Goal: Transaction & Acquisition: Book appointment/travel/reservation

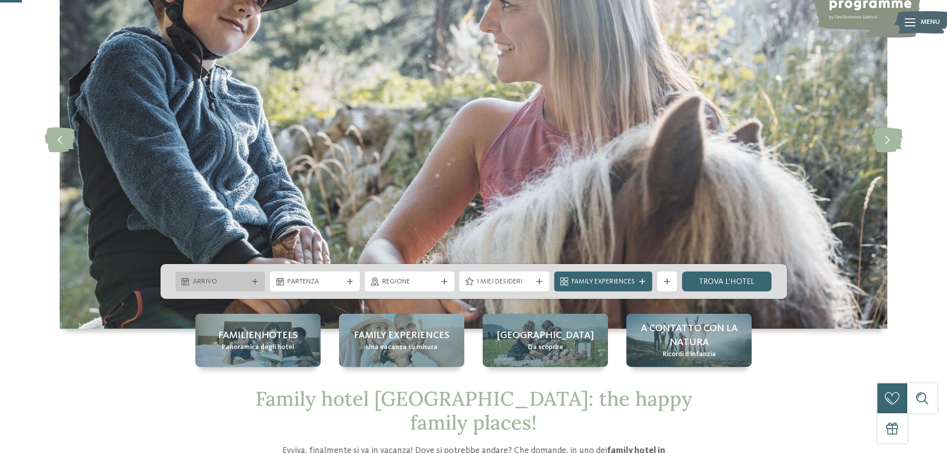
click at [255, 282] on icon at bounding box center [255, 281] width 6 height 6
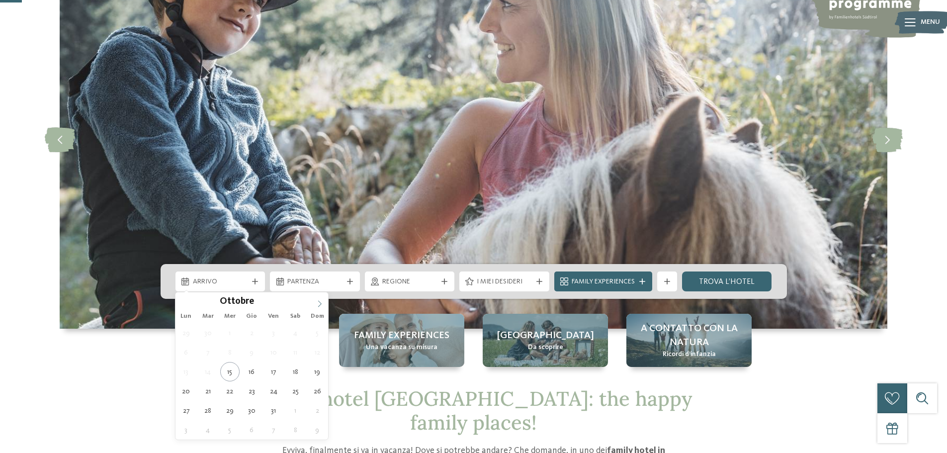
click at [324, 299] on span at bounding box center [319, 300] width 17 height 17
type input "****"
click at [324, 299] on span at bounding box center [319, 300] width 17 height 17
type div "[DATE]"
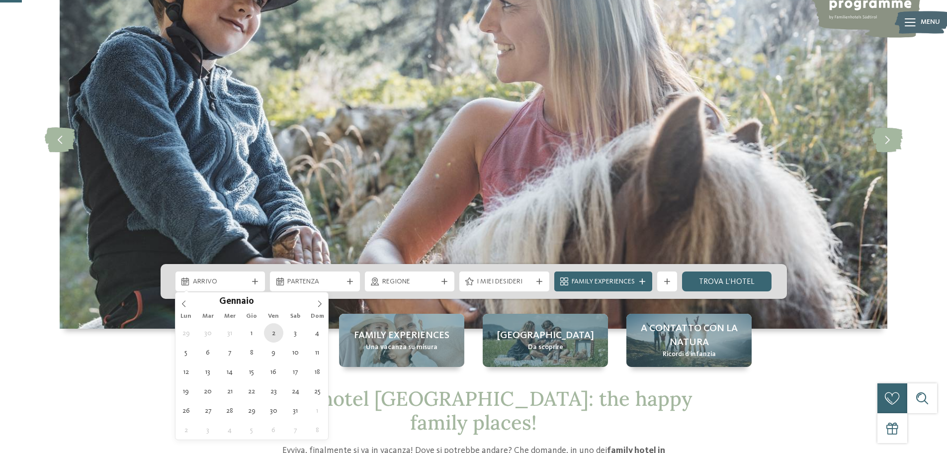
type input "****"
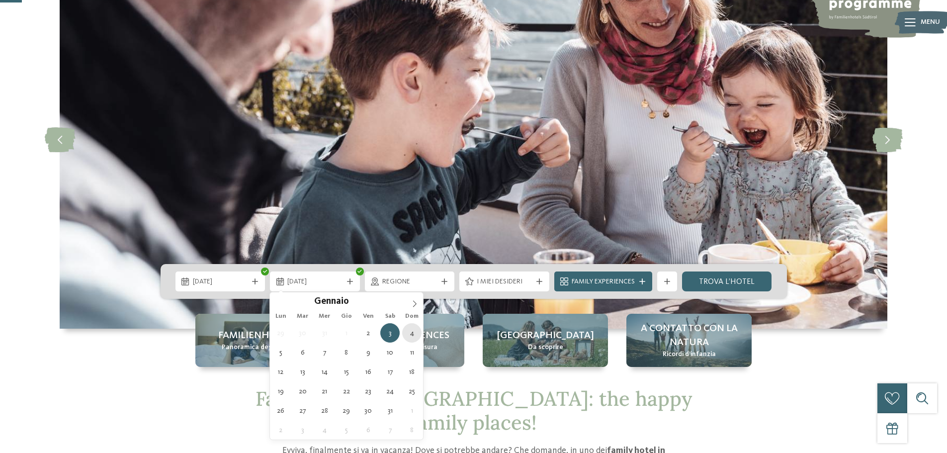
type div "[DATE]"
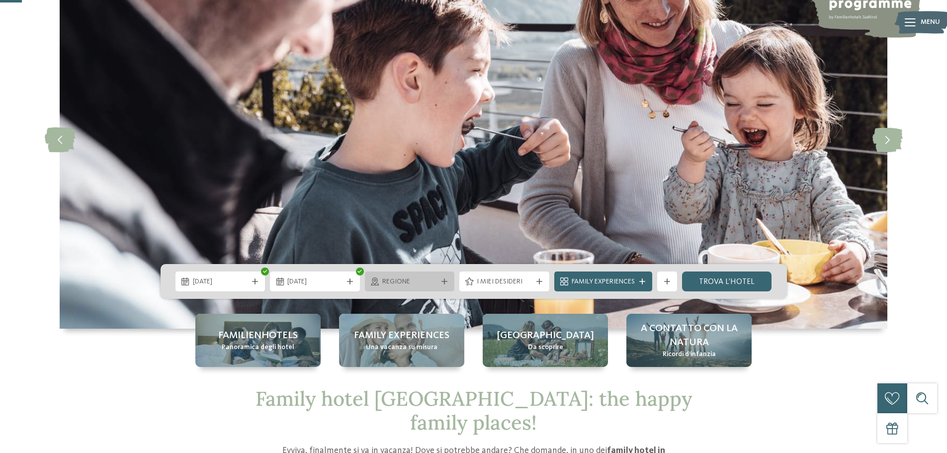
click at [415, 286] on span "Regione" at bounding box center [409, 282] width 55 height 10
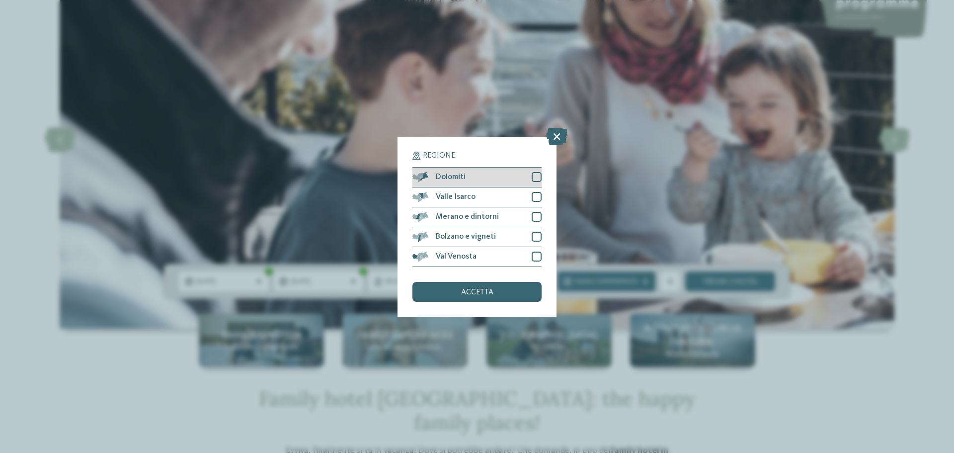
click at [524, 174] on div "Dolomiti" at bounding box center [477, 178] width 129 height 20
click at [521, 234] on div "Bolzano e vigneti" at bounding box center [477, 237] width 129 height 20
click at [515, 257] on div "Val Venosta" at bounding box center [477, 257] width 129 height 20
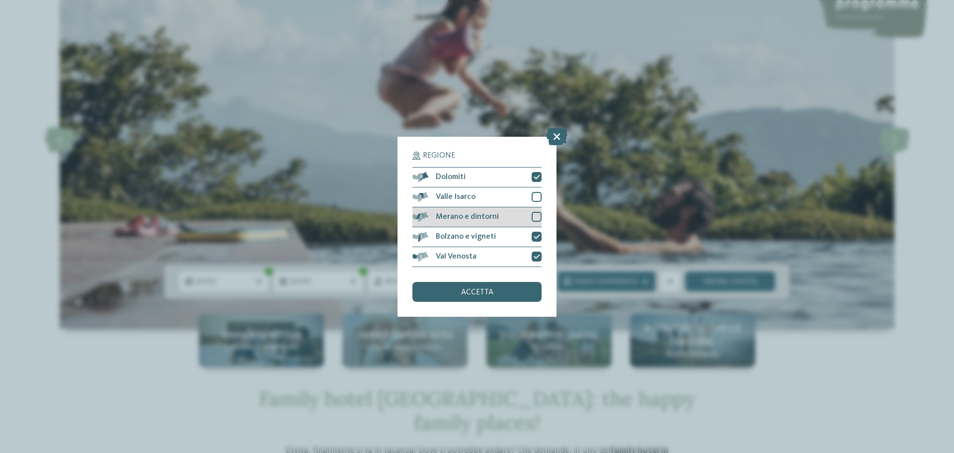
click at [517, 218] on div "Merano e dintorni" at bounding box center [477, 217] width 129 height 20
click at [511, 188] on div "Valle Isarco" at bounding box center [477, 197] width 129 height 20
click at [498, 292] on div "accetta" at bounding box center [477, 292] width 129 height 20
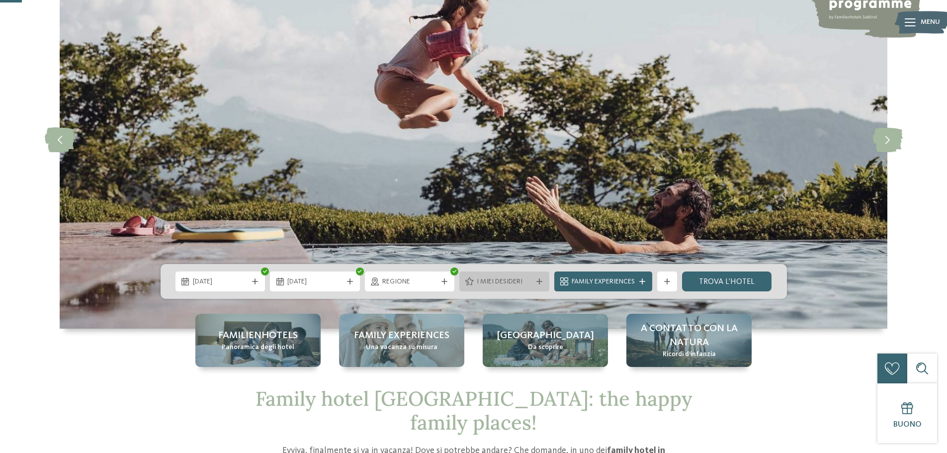
click at [509, 275] on div "I miei desideri" at bounding box center [504, 281] width 90 height 20
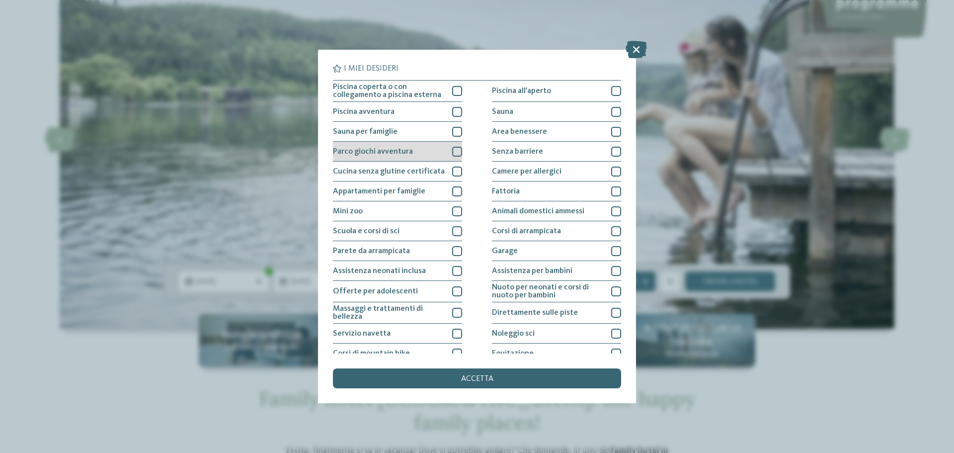
click at [431, 149] on div "Parco giochi avventura" at bounding box center [397, 152] width 129 height 20
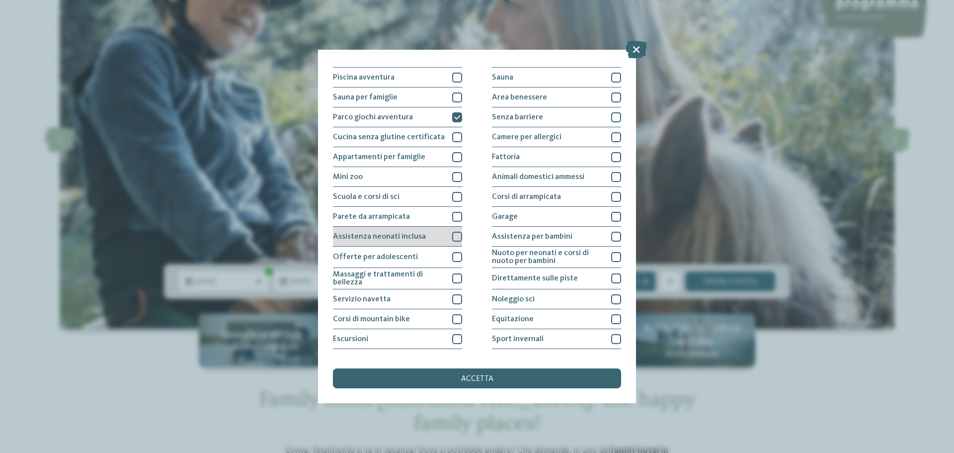
scroll to position [70, 0]
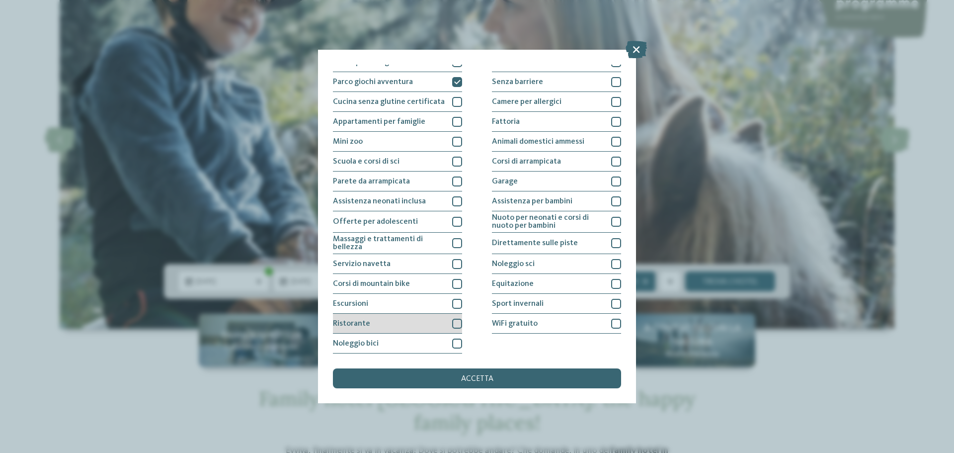
click at [414, 331] on div "Ristorante" at bounding box center [397, 324] width 129 height 20
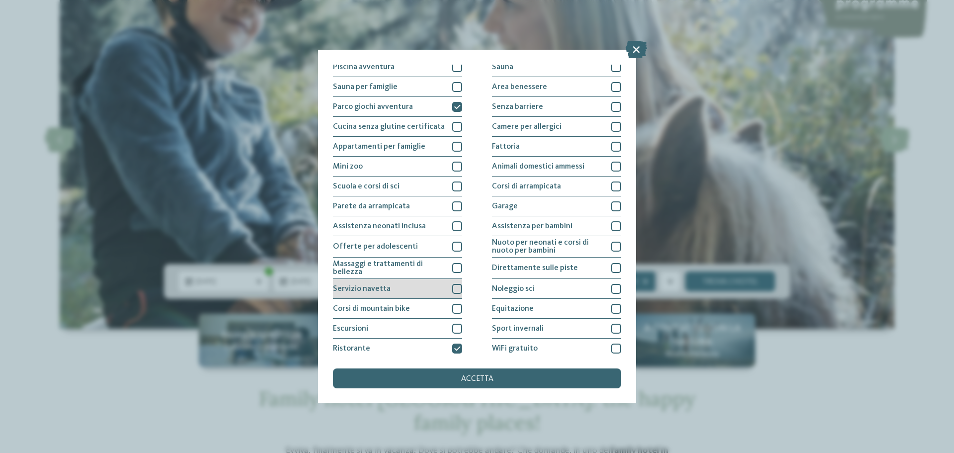
scroll to position [0, 0]
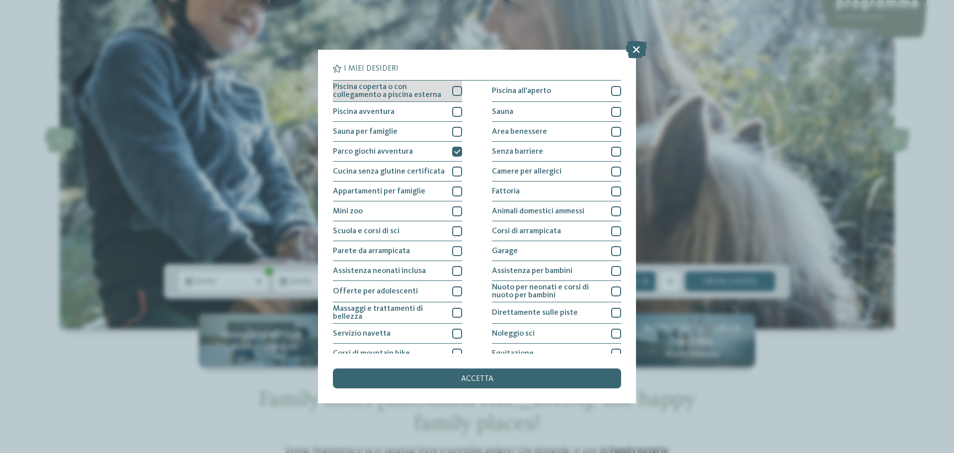
click at [416, 90] on span "Piscina coperta o con collegamento a piscina esterna" at bounding box center [389, 91] width 112 height 16
click at [425, 92] on span "Piscina coperta o con collegamento a piscina esterna" at bounding box center [389, 91] width 112 height 16
click at [430, 90] on span "Piscina coperta o con collegamento a piscina esterna" at bounding box center [389, 91] width 112 height 16
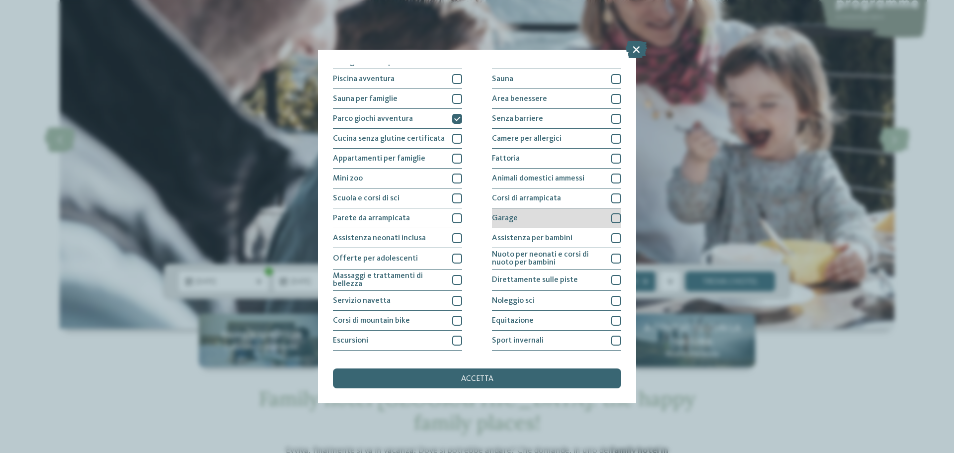
scroll to position [50, 0]
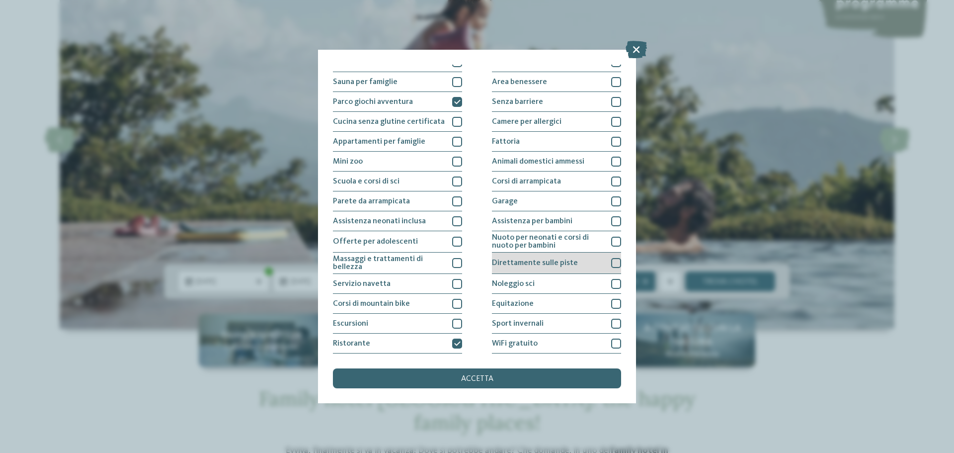
click at [540, 263] on span "Direttamente sulle piste" at bounding box center [535, 263] width 86 height 8
click at [537, 282] on div "Noleggio sci" at bounding box center [556, 284] width 129 height 20
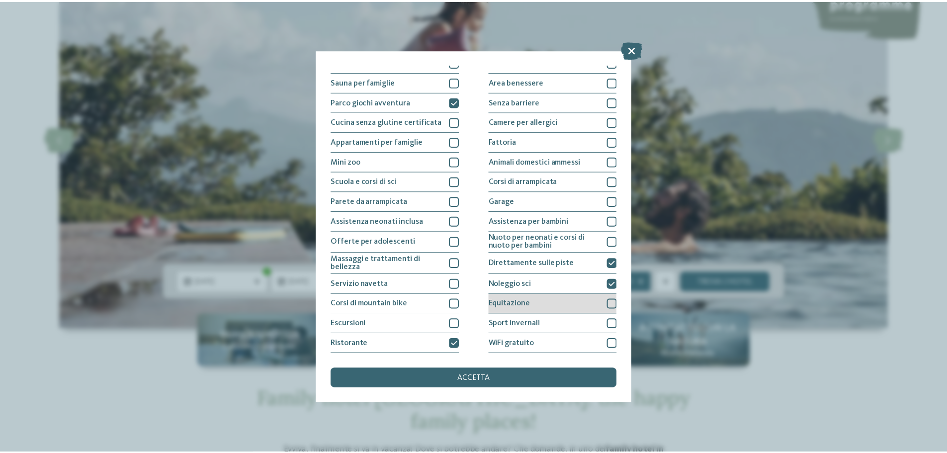
scroll to position [70, 0]
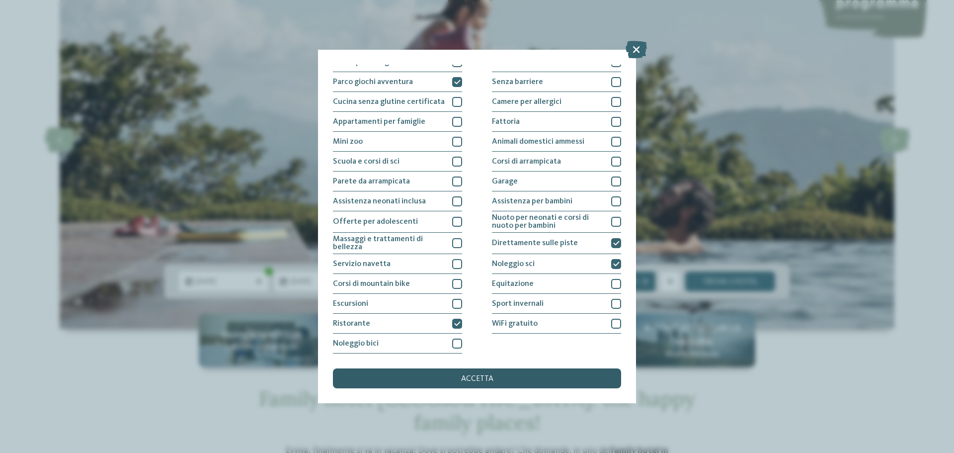
click at [478, 383] on div "accetta" at bounding box center [477, 378] width 288 height 20
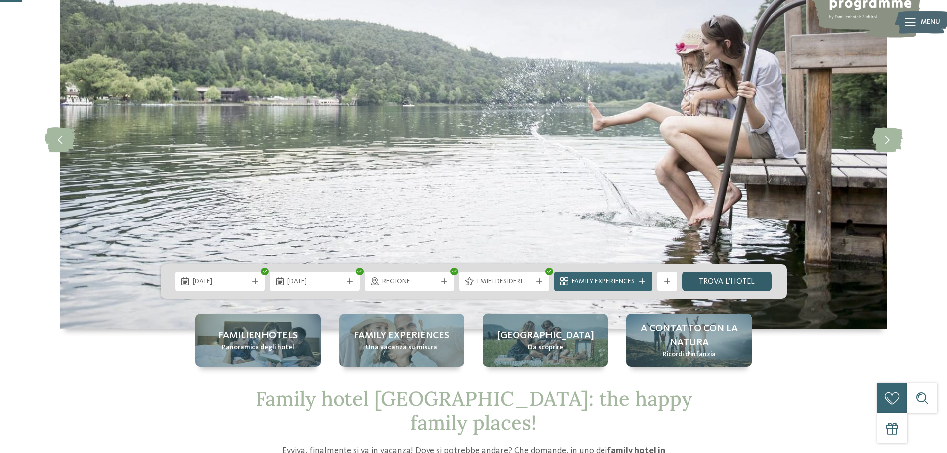
click at [717, 272] on link "trova l’hotel" at bounding box center [727, 281] width 90 height 20
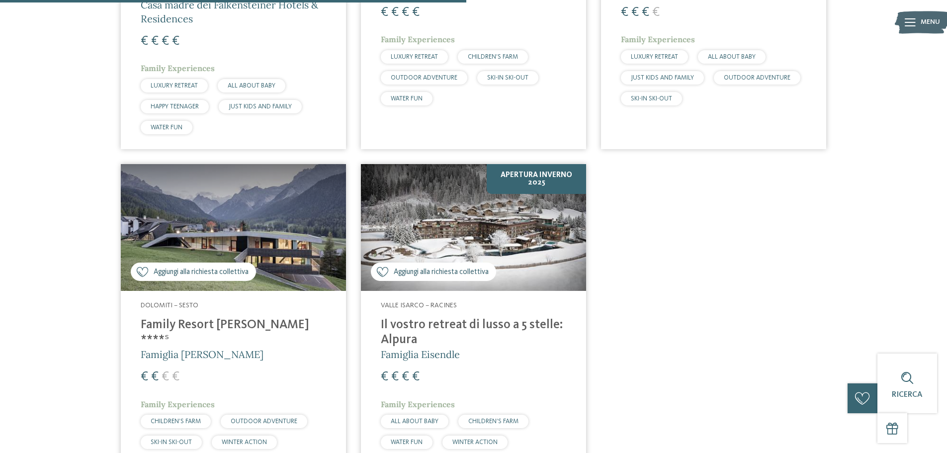
scroll to position [599, 0]
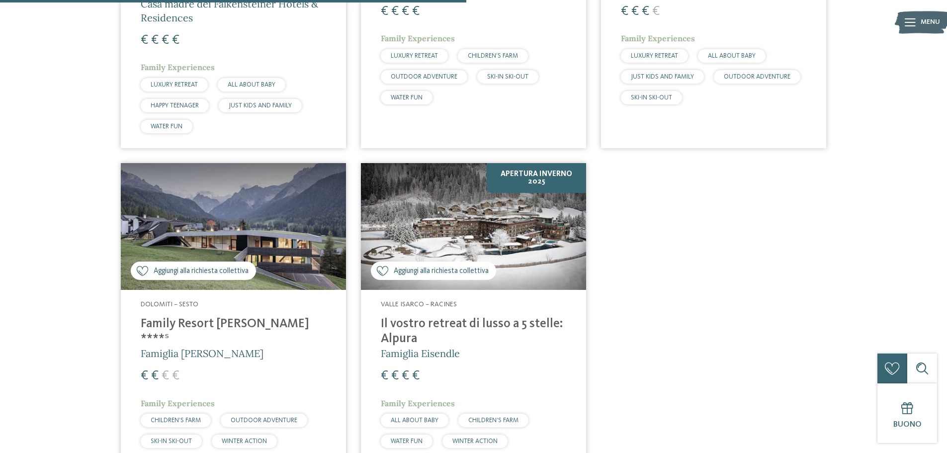
click at [234, 325] on h4 "Family Resort [PERSON_NAME] ****ˢ" at bounding box center [233, 332] width 185 height 30
click at [463, 220] on img at bounding box center [473, 226] width 225 height 127
click at [518, 250] on img at bounding box center [473, 226] width 225 height 127
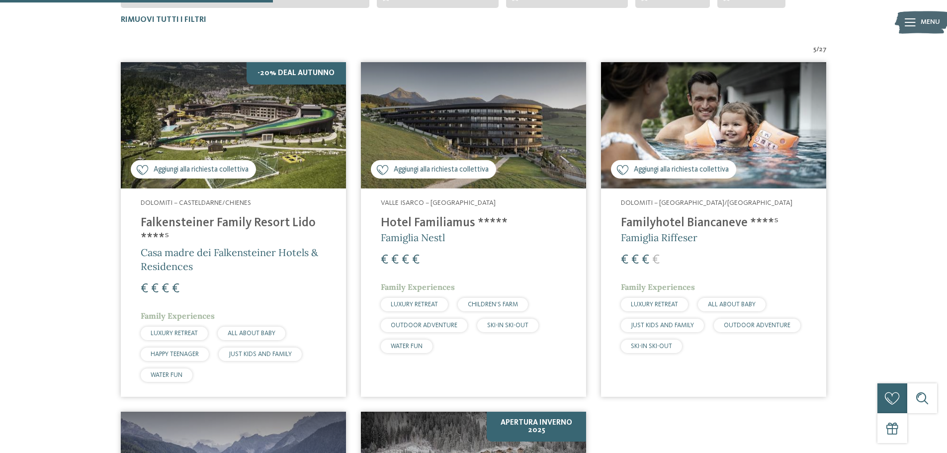
click at [696, 142] on img at bounding box center [713, 125] width 225 height 127
